Goal: Check status: Check status

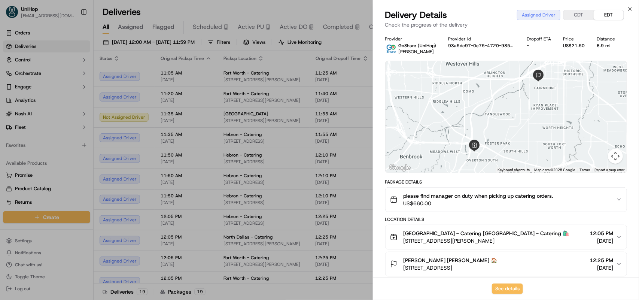
scroll to position [140, 0]
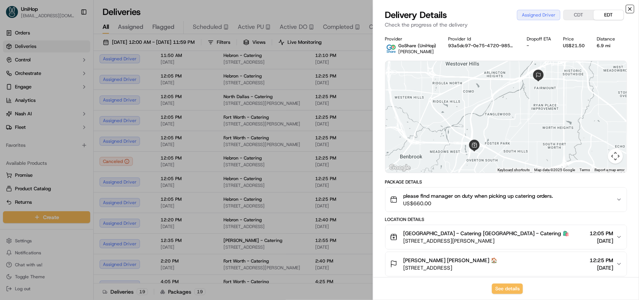
click at [629, 7] on icon "button" at bounding box center [630, 9] width 6 height 6
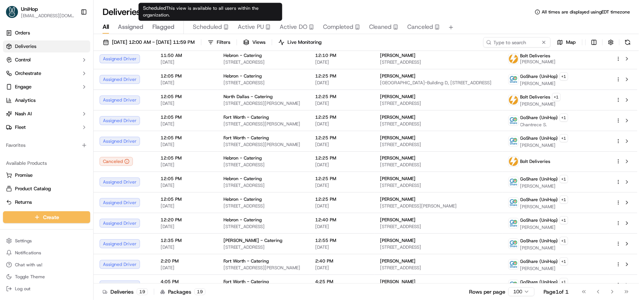
click at [213, 27] on span "Scheduled" at bounding box center [207, 26] width 29 height 9
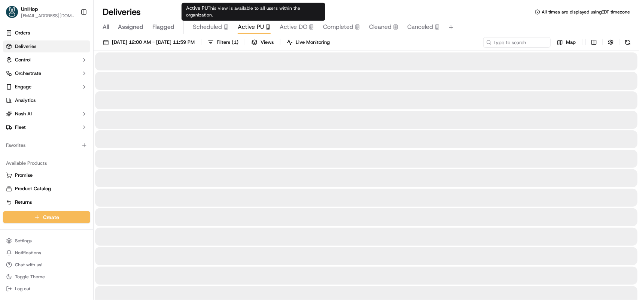
click at [253, 22] on span "Active PU" at bounding box center [251, 26] width 26 height 9
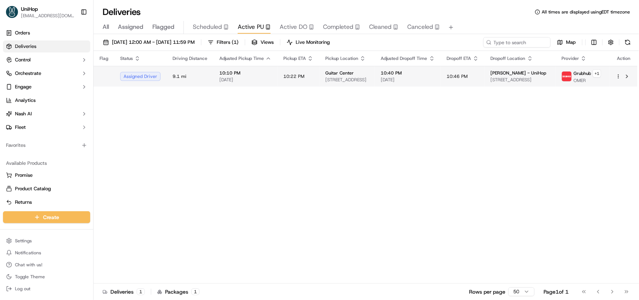
click at [289, 70] on td "10:22 PM" at bounding box center [298, 76] width 42 height 21
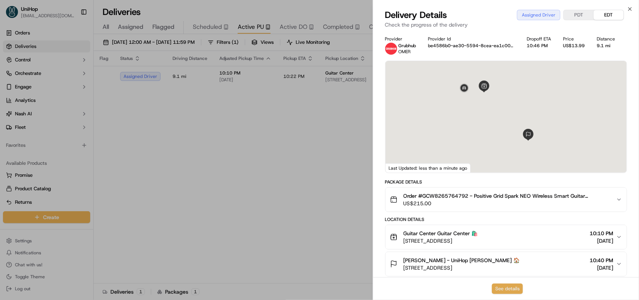
click at [504, 285] on button "See details" at bounding box center [507, 288] width 31 height 10
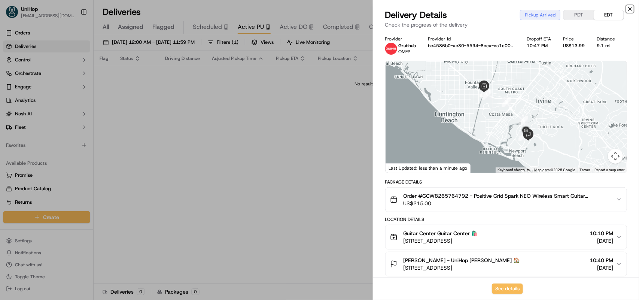
click at [630, 9] on icon "button" at bounding box center [629, 8] width 3 height 3
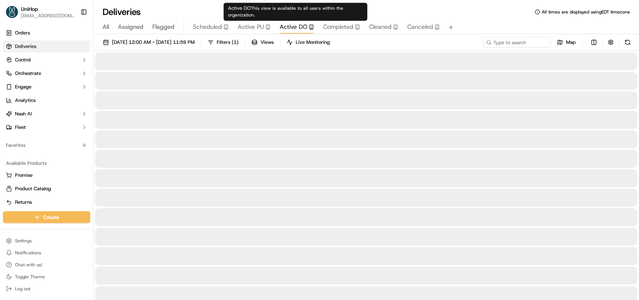
click at [302, 23] on span "Active DO" at bounding box center [294, 26] width 28 height 9
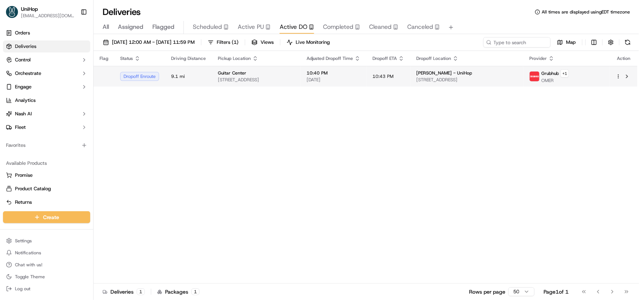
click at [326, 80] on td "10:40 PM Sep 17 2025" at bounding box center [334, 76] width 66 height 21
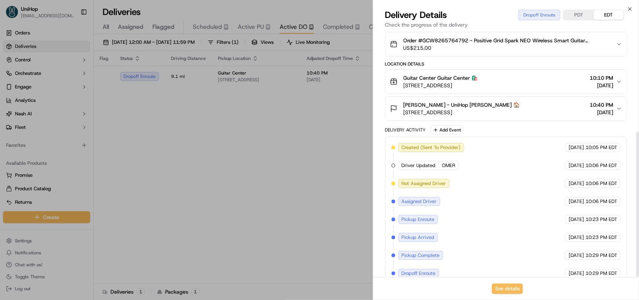
scroll to position [169, 0]
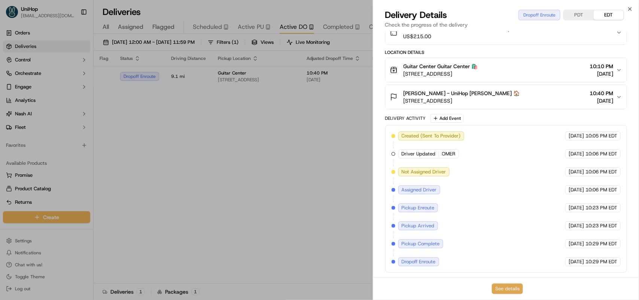
click at [516, 289] on button "See details" at bounding box center [507, 288] width 31 height 10
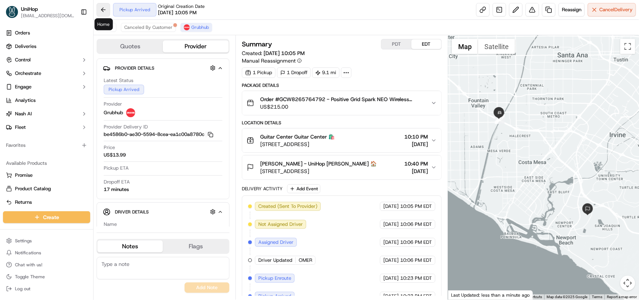
click at [102, 12] on button at bounding box center [103, 9] width 13 height 13
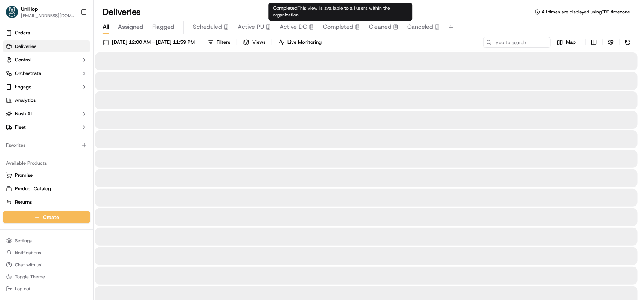
click at [336, 27] on span "Completed" at bounding box center [338, 26] width 30 height 9
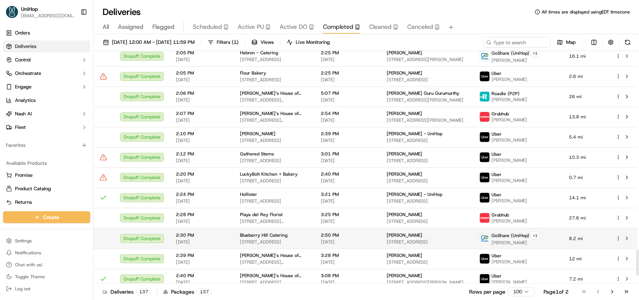
scroll to position [1827, 0]
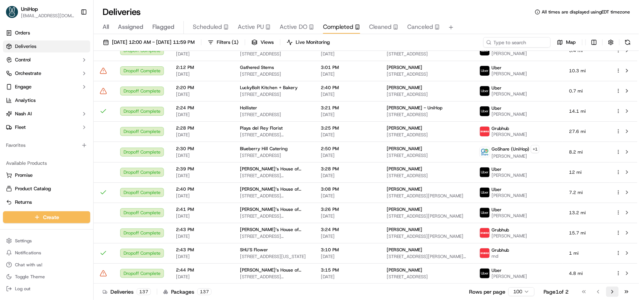
click at [613, 291] on button "Go to next page" at bounding box center [612, 291] width 13 height 10
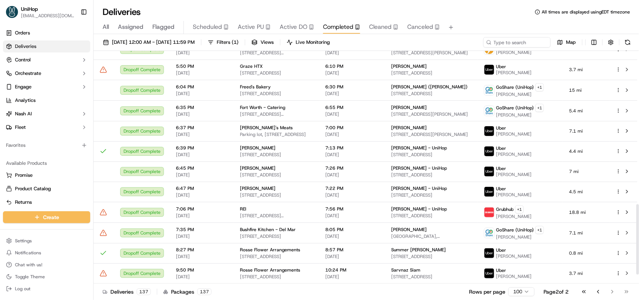
scroll to position [535, 0]
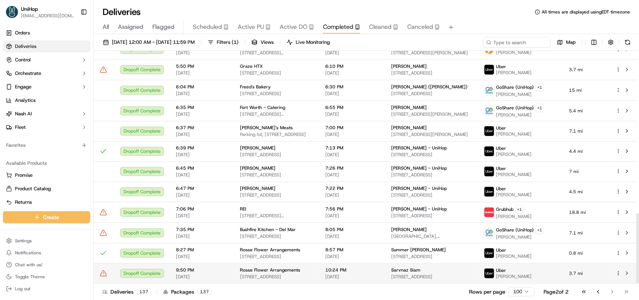
click at [264, 274] on span "2180 Westwood Blvd, West Los Angeles, CA 90025, USA" at bounding box center [276, 277] width 73 height 6
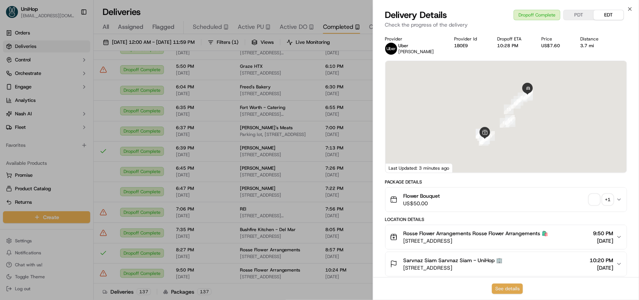
click at [499, 290] on button "See details" at bounding box center [507, 288] width 31 height 10
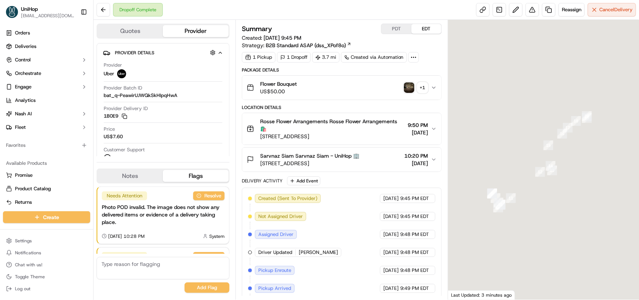
scroll to position [72, 0]
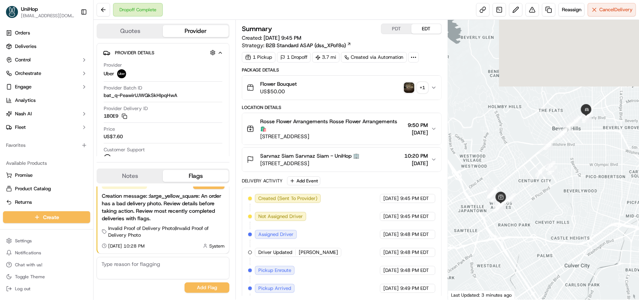
click at [410, 84] on img "button" at bounding box center [409, 87] width 10 height 10
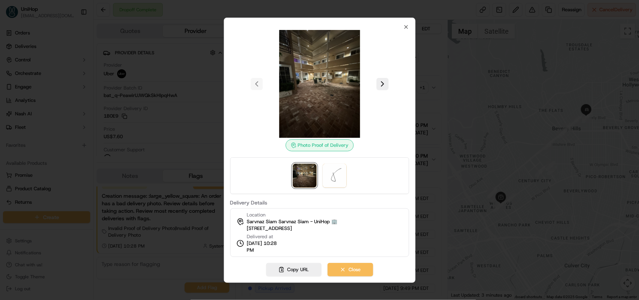
scroll to position [0, 0]
click at [405, 25] on icon "button" at bounding box center [406, 27] width 6 height 6
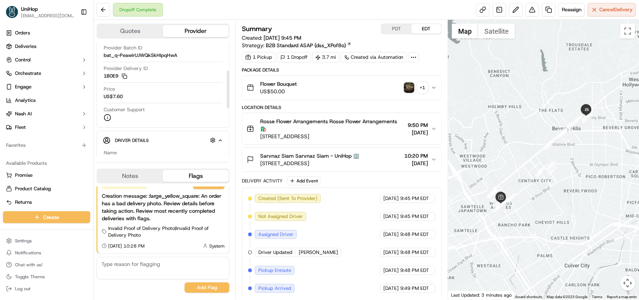
scroll to position [94, 0]
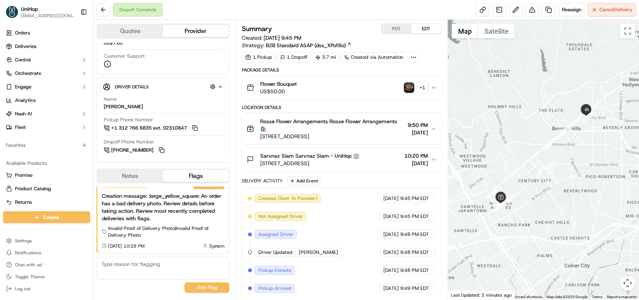
click at [137, 182] on button "Notes" at bounding box center [130, 176] width 66 height 12
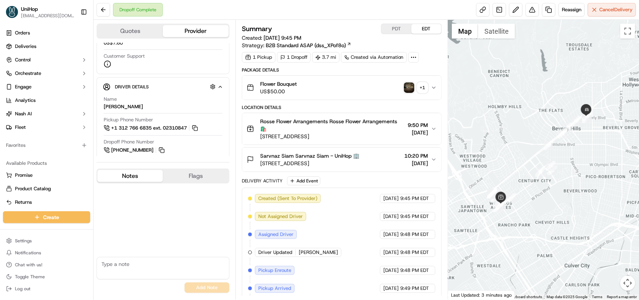
click at [411, 87] on img "button" at bounding box center [409, 87] width 10 height 10
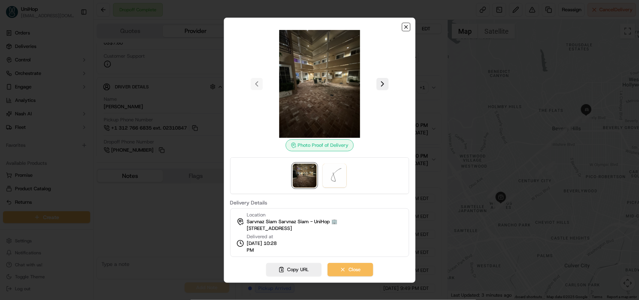
click at [405, 25] on icon "button" at bounding box center [406, 27] width 6 height 6
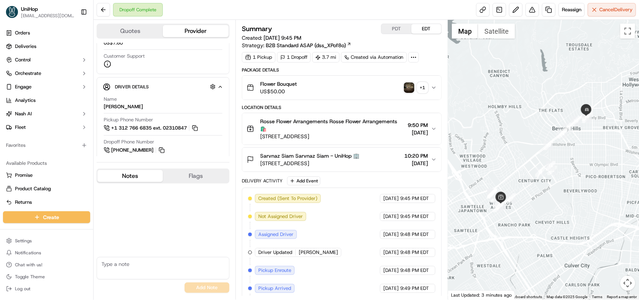
click at [157, 268] on textarea at bounding box center [163, 268] width 133 height 22
click at [125, 270] on textarea at bounding box center [163, 268] width 133 height 22
type textarea "D"
type textarea "Driver confirmed delivery and handed over the order directly to the customer."
click at [197, 288] on button "Add Note" at bounding box center [207, 287] width 45 height 10
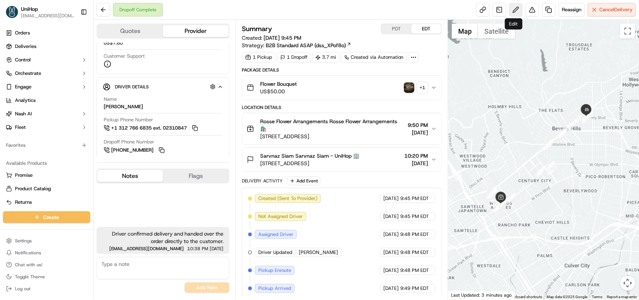
click at [512, 12] on button at bounding box center [515, 9] width 13 height 13
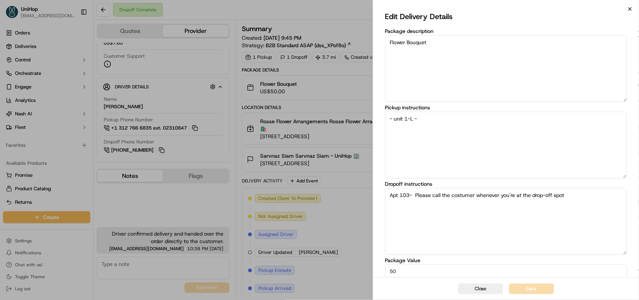
click at [631, 8] on icon "button" at bounding box center [630, 9] width 6 height 6
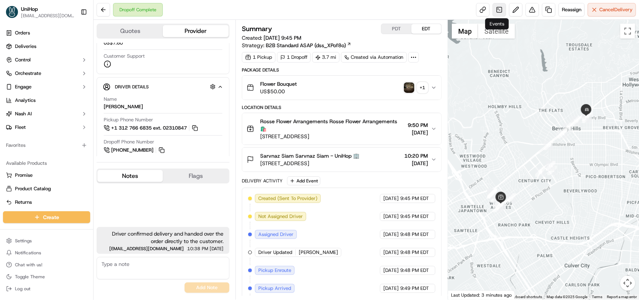
click at [496, 12] on link at bounding box center [499, 9] width 13 height 13
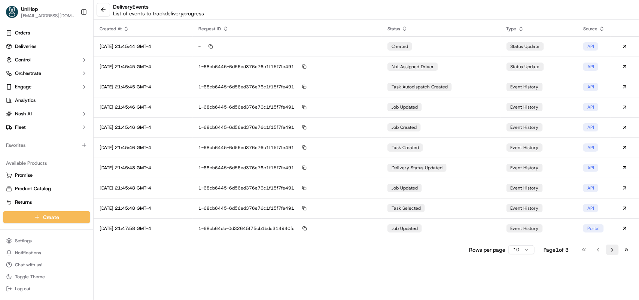
click at [613, 252] on button "Go to next page" at bounding box center [612, 249] width 13 height 10
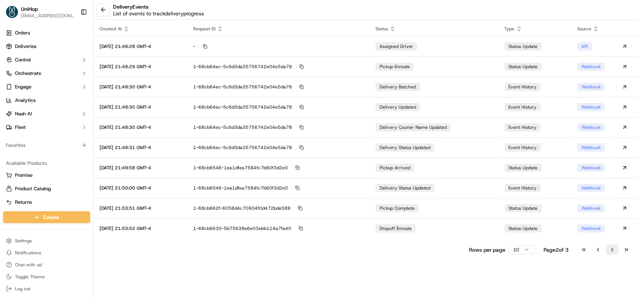
click at [613, 252] on button "Go to next page" at bounding box center [612, 249] width 13 height 10
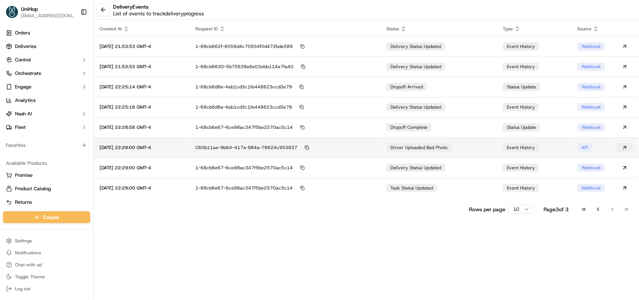
click at [620, 147] on button at bounding box center [625, 147] width 16 height 9
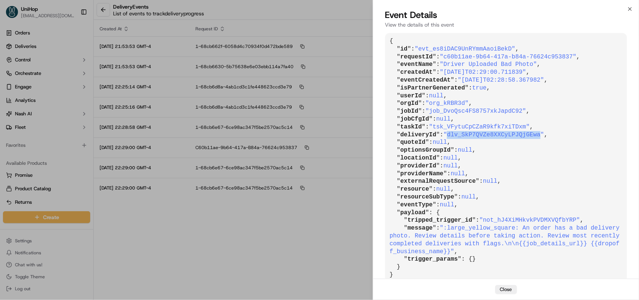
drag, startPoint x: 446, startPoint y: 131, endPoint x: 531, endPoint y: 132, distance: 84.6
click at [531, 132] on span ""dlv_SkP7QVZe8XXCyLPJQjGEwa"" at bounding box center [494, 134] width 101 height 7
copy span "dlv_SkP7QVZe8XXCyLPJQjGEwa"
